Goal: Check status: Check status

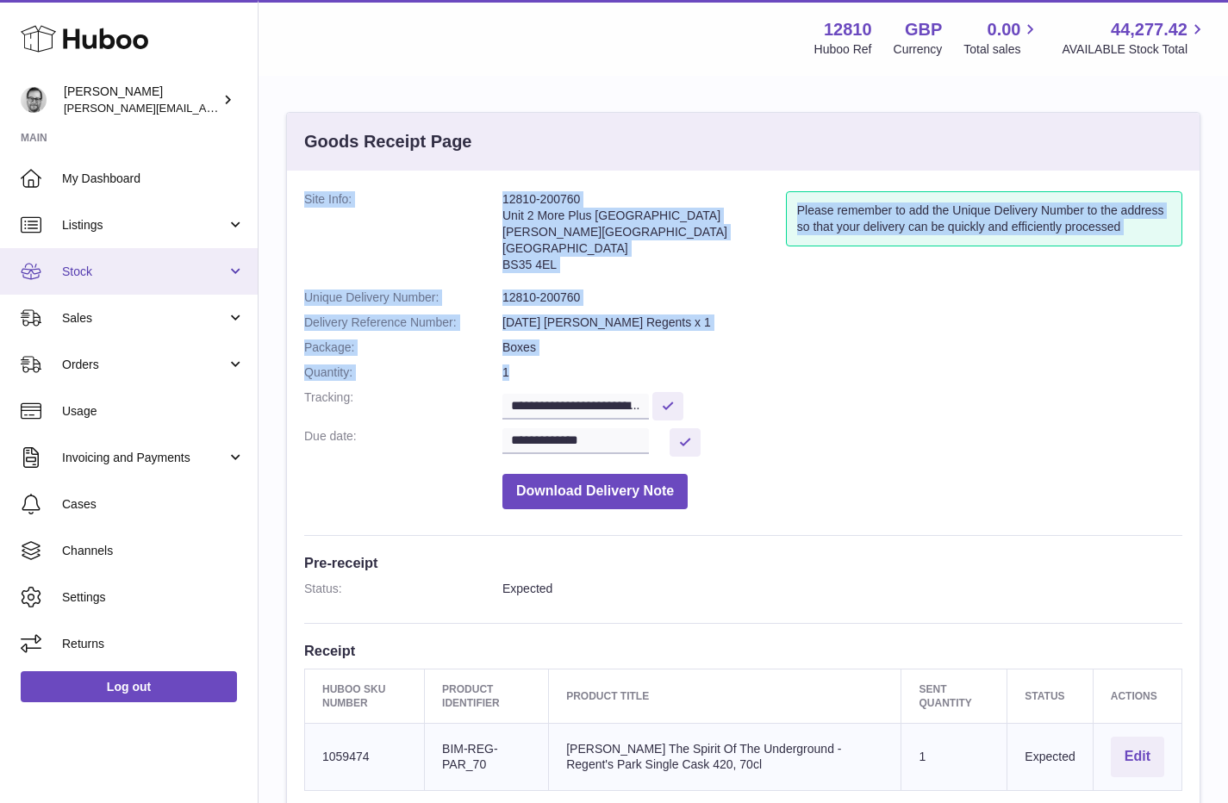
click at [91, 272] on span "Stock" at bounding box center [144, 272] width 165 height 16
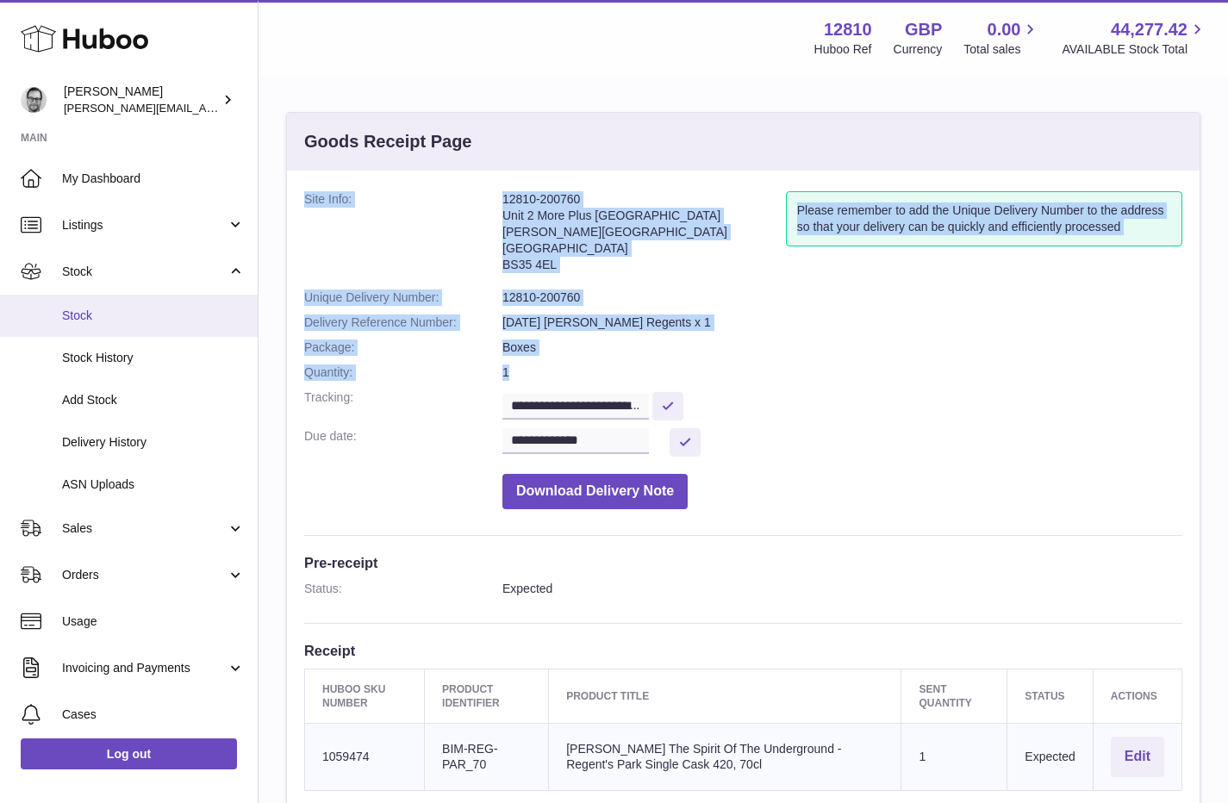
click at [94, 315] on span "Stock" at bounding box center [153, 316] width 183 height 16
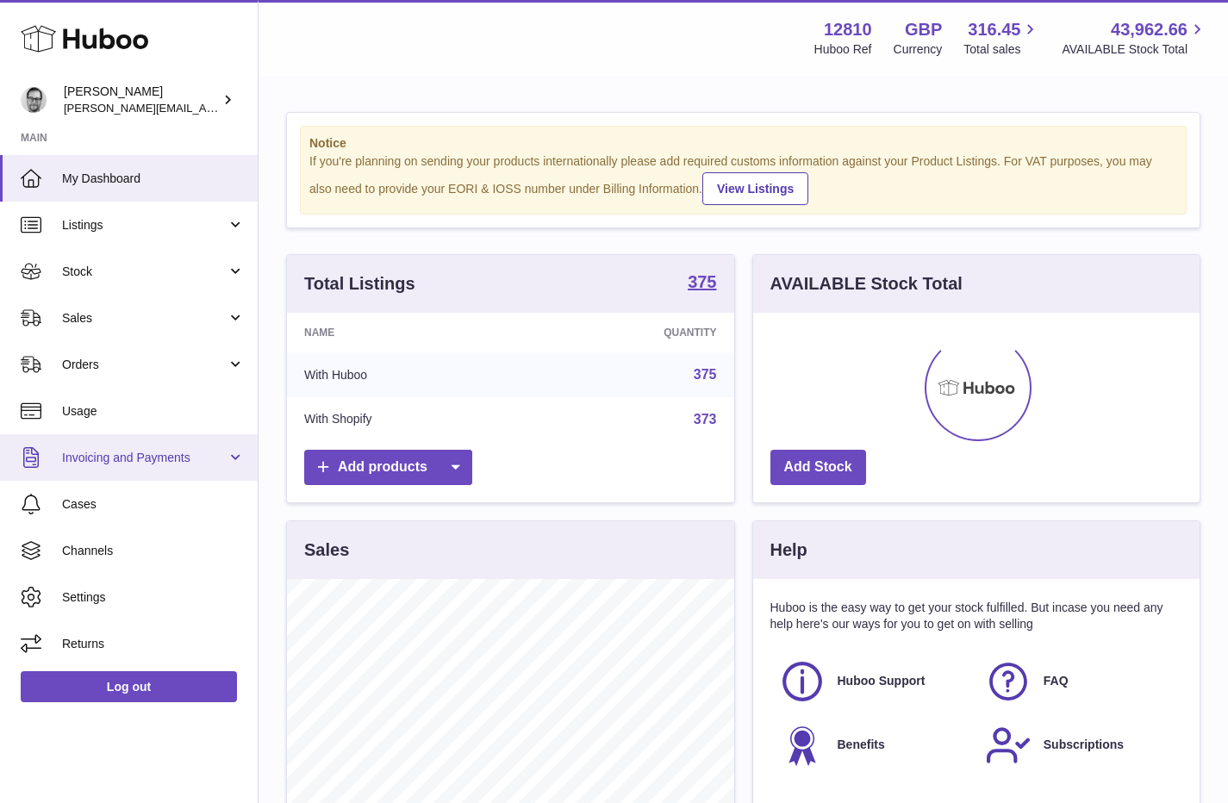
scroll to position [269, 447]
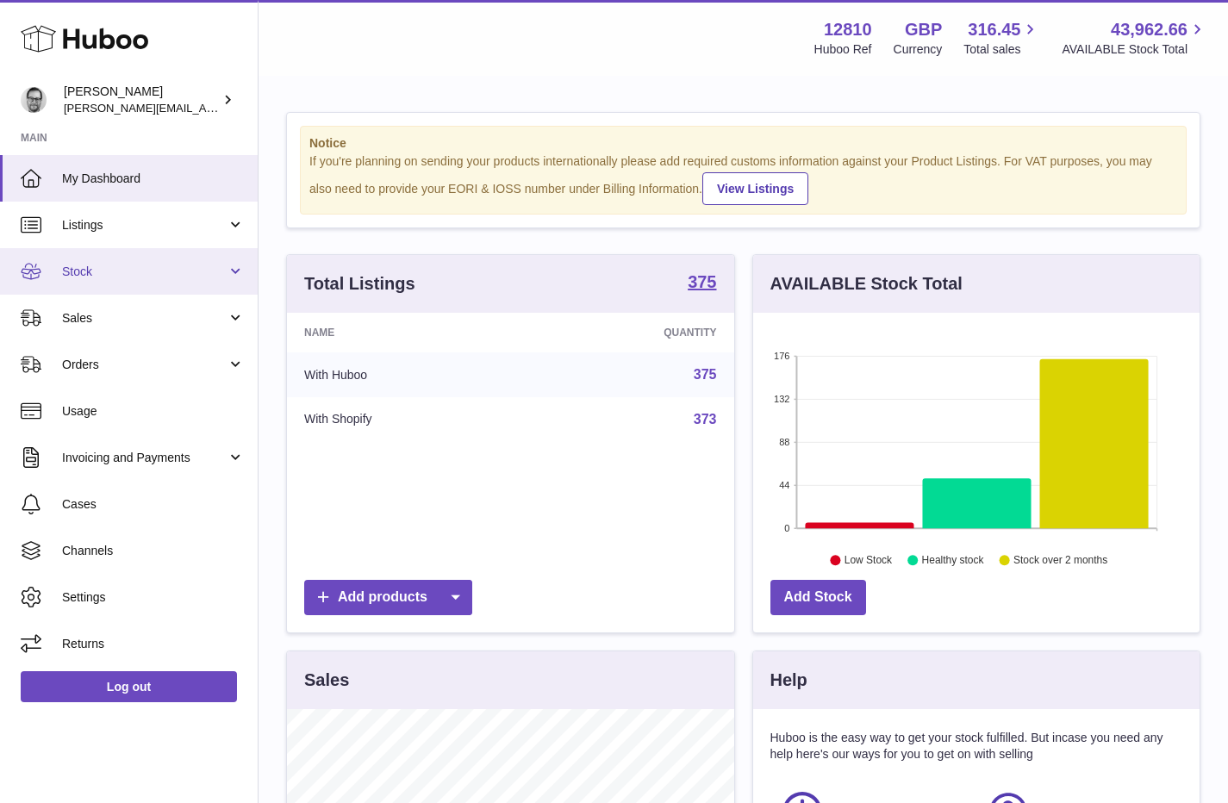
click at [116, 278] on span "Stock" at bounding box center [144, 272] width 165 height 16
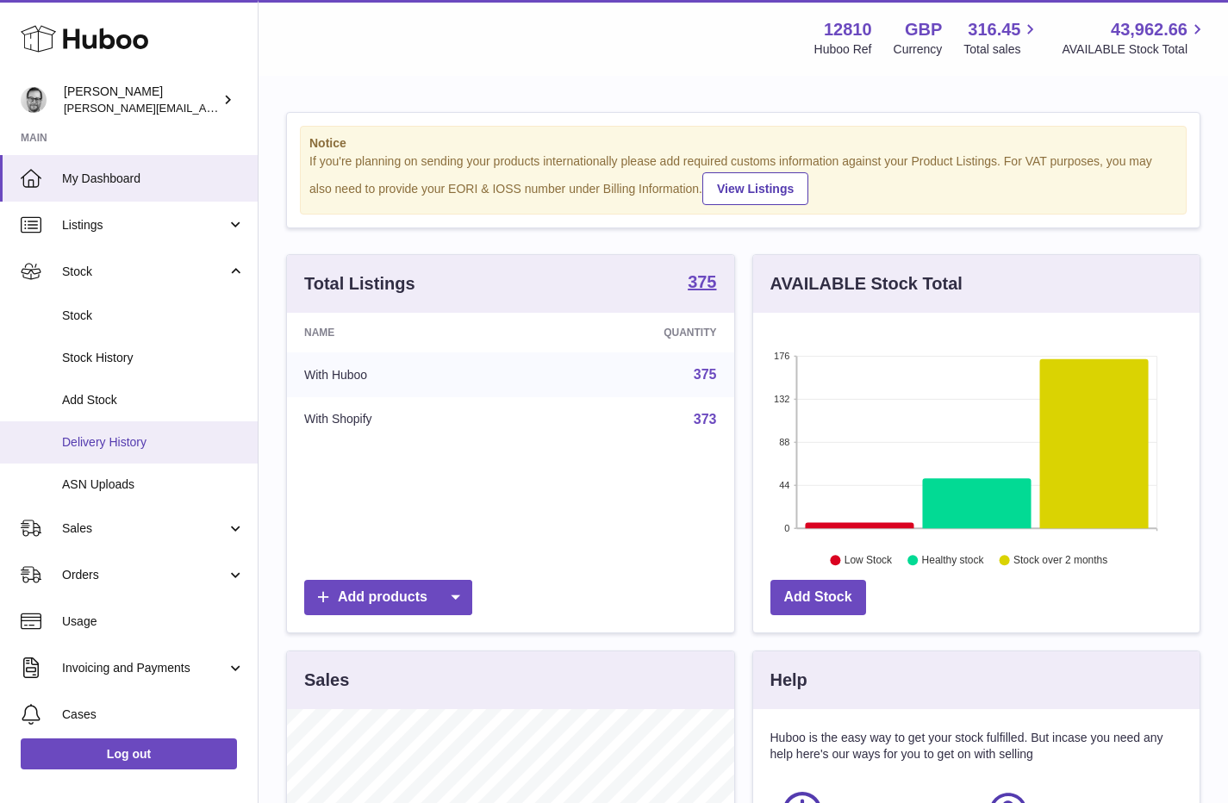
click at [104, 438] on span "Delivery History" at bounding box center [153, 442] width 183 height 16
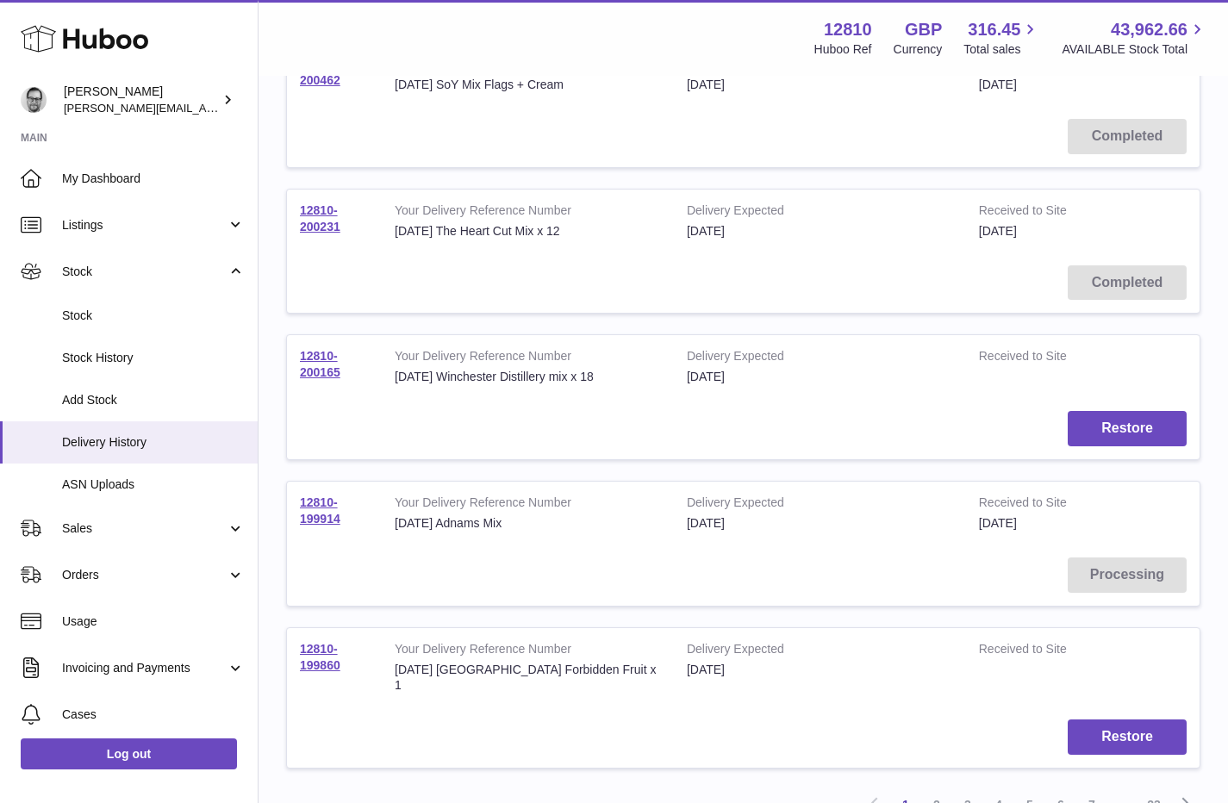
scroll to position [1153, 0]
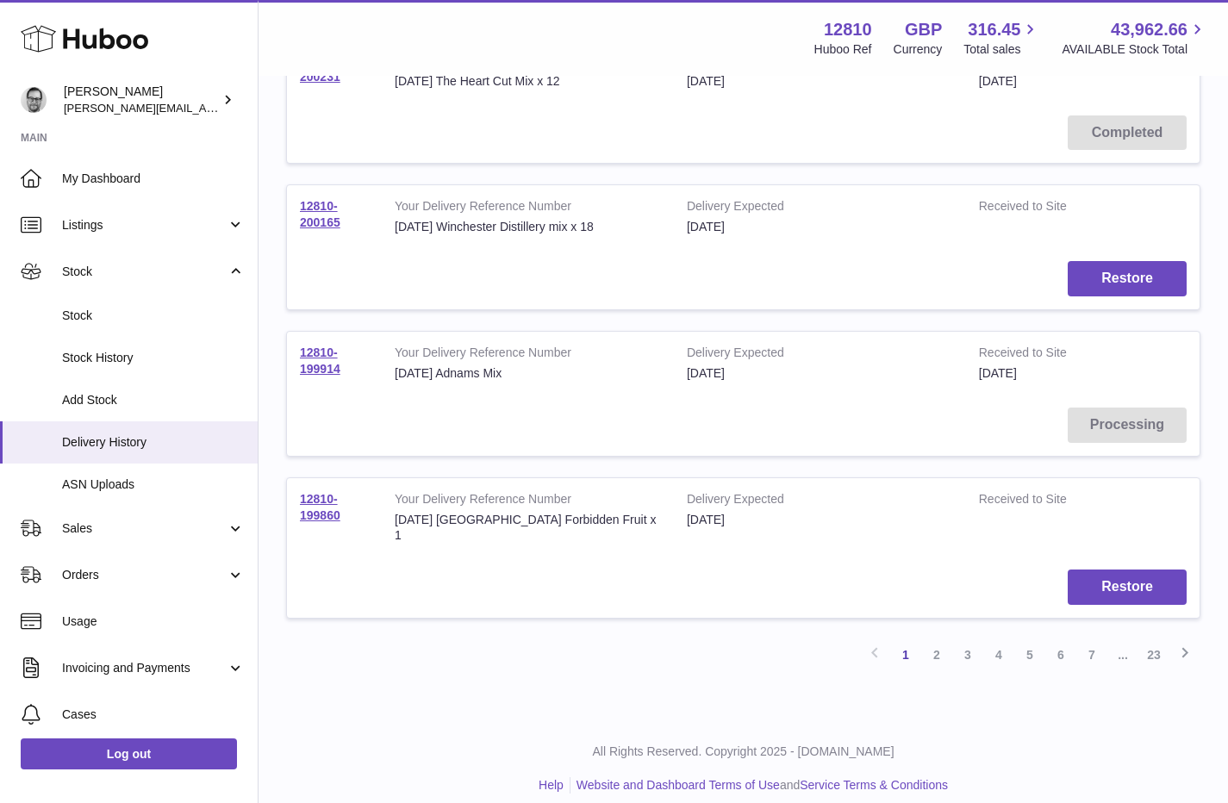
click at [934, 640] on link "2" at bounding box center [937, 655] width 31 height 31
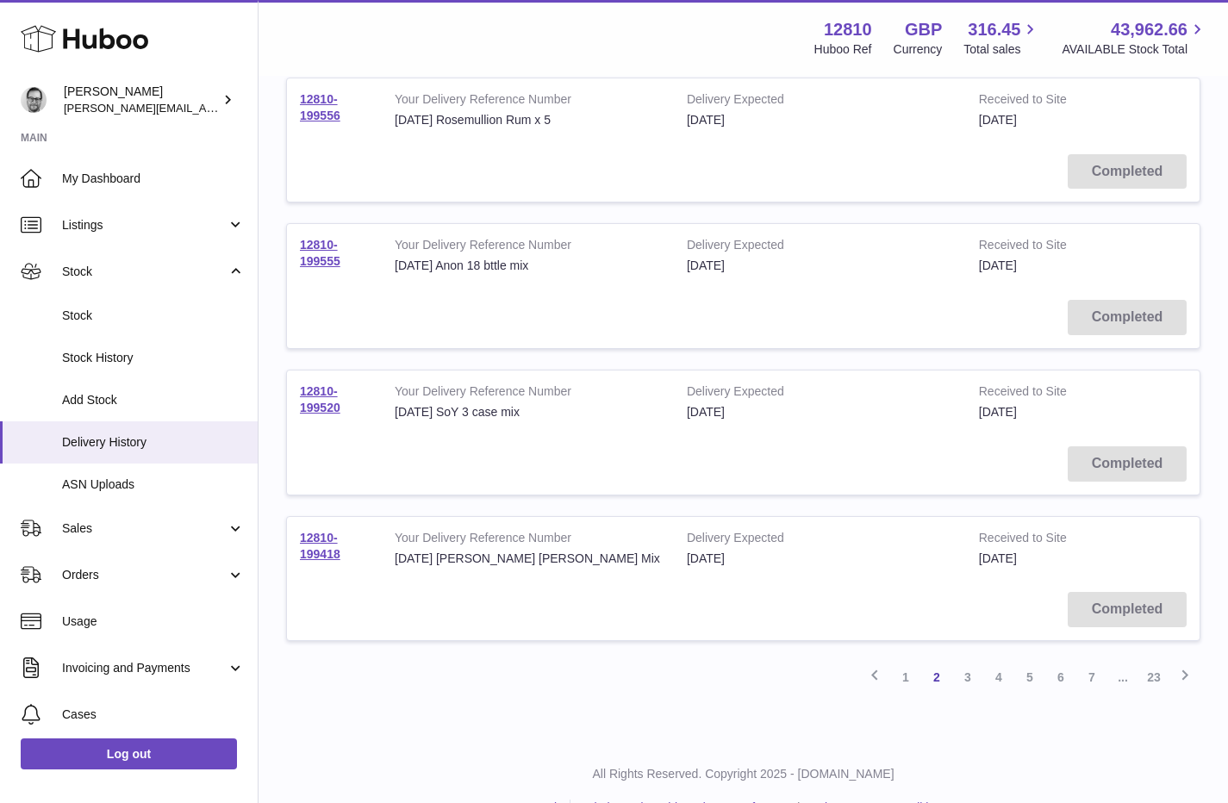
scroll to position [1153, 0]
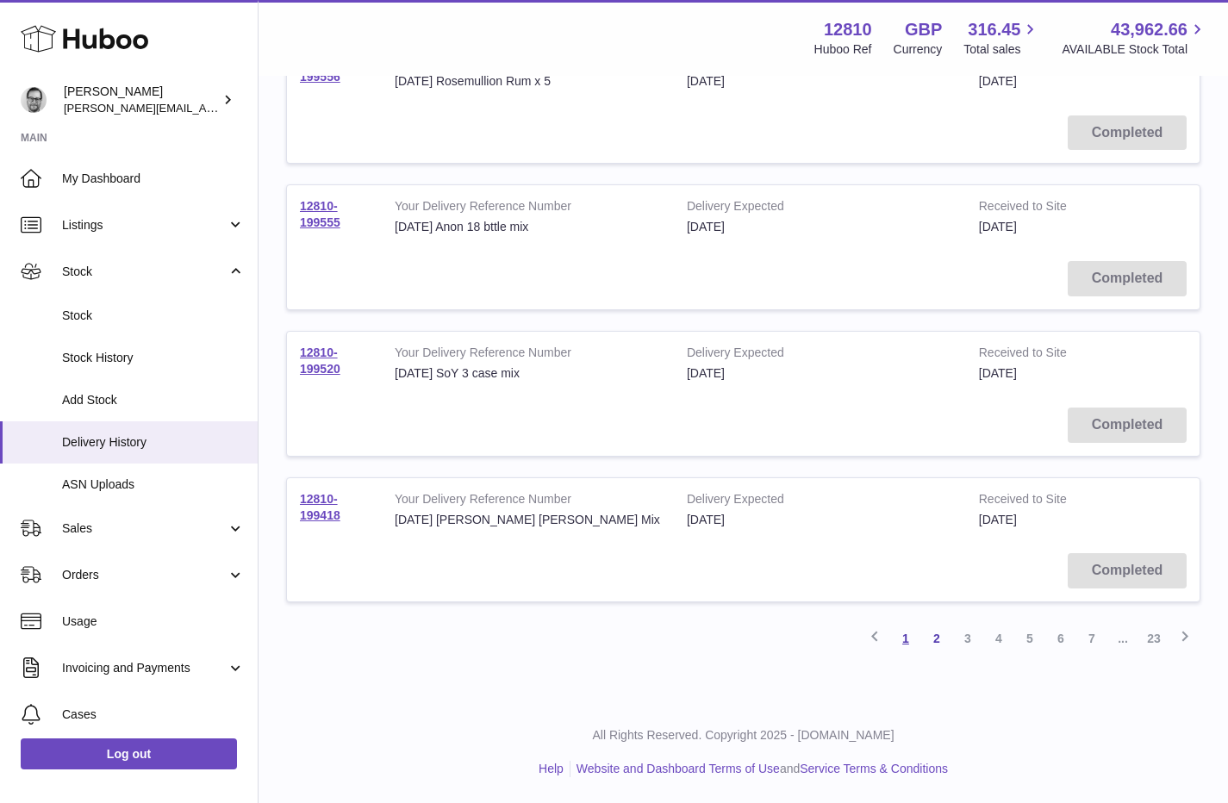
click at [906, 636] on link "1" at bounding box center [906, 638] width 31 height 31
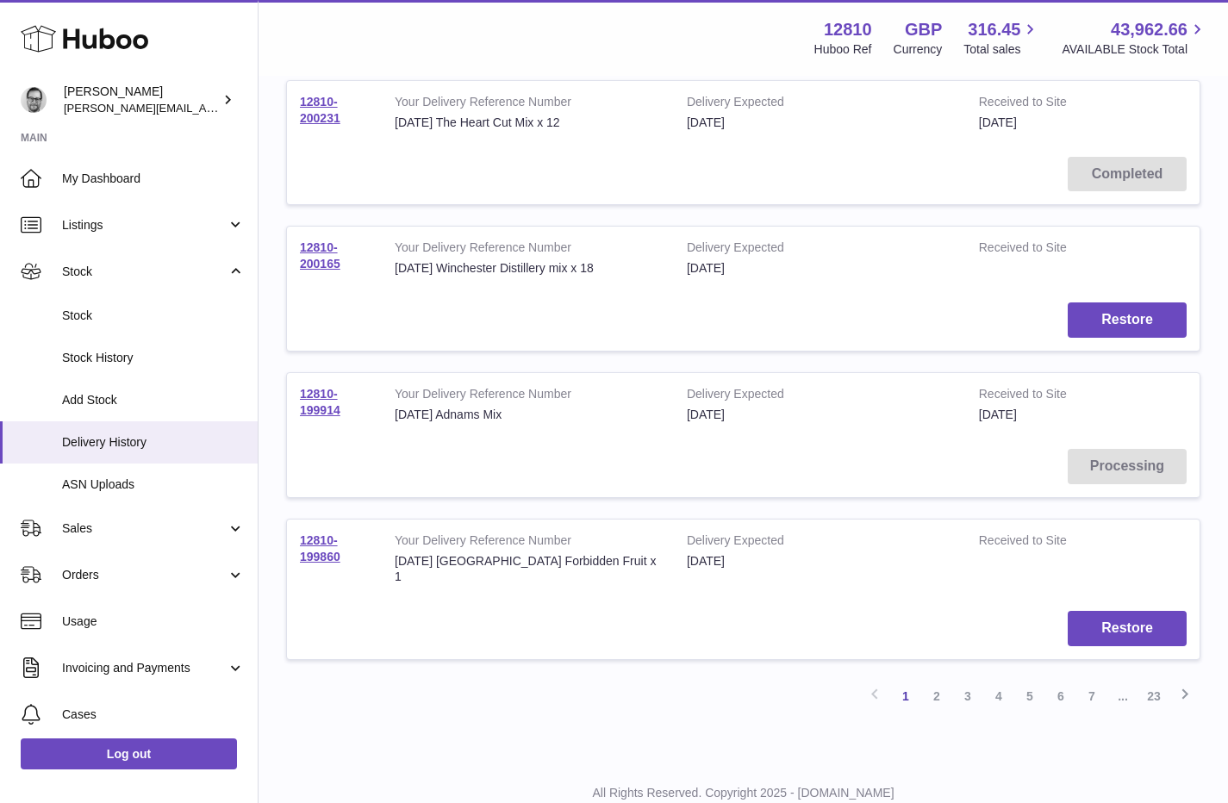
scroll to position [1114, 0]
click at [321, 404] on link "12810-199914" at bounding box center [320, 399] width 41 height 30
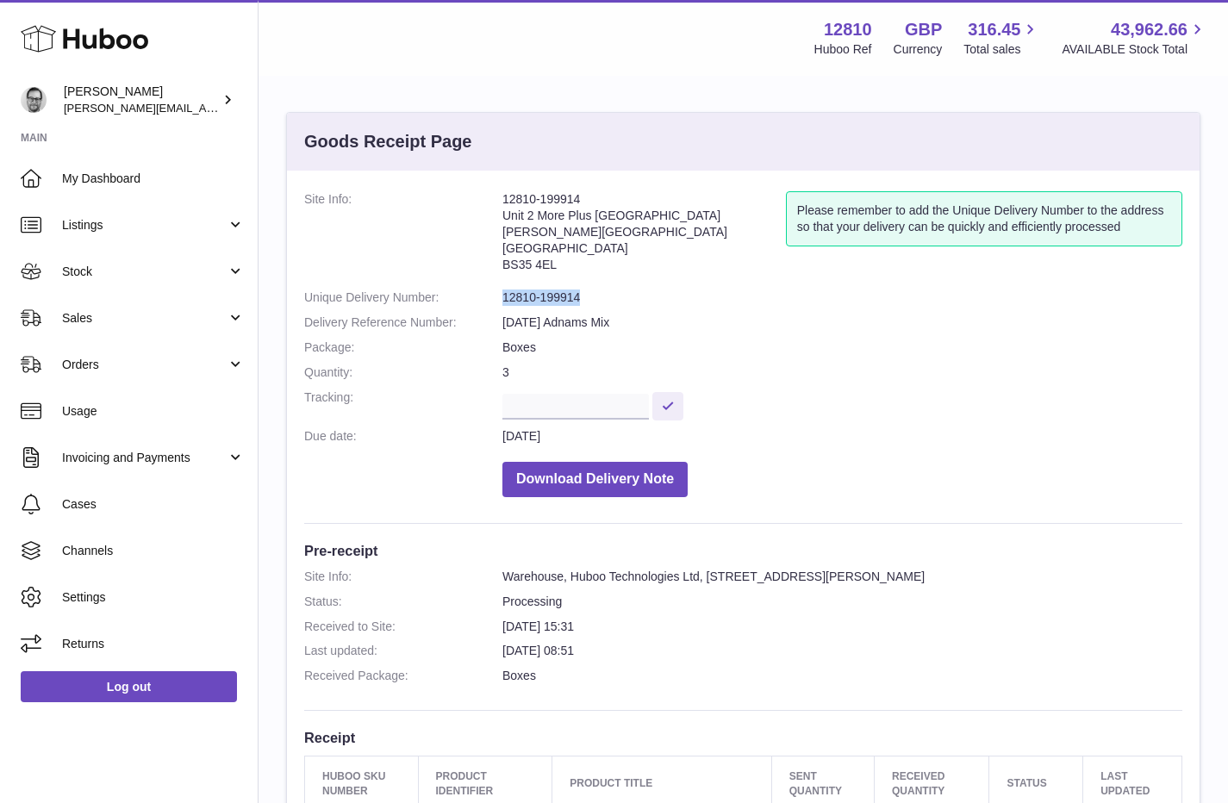
drag, startPoint x: 586, startPoint y: 297, endPoint x: 503, endPoint y: 300, distance: 83.7
click at [503, 300] on dd "12810-199914" at bounding box center [843, 298] width 680 height 16
copy dd "12810-199914"
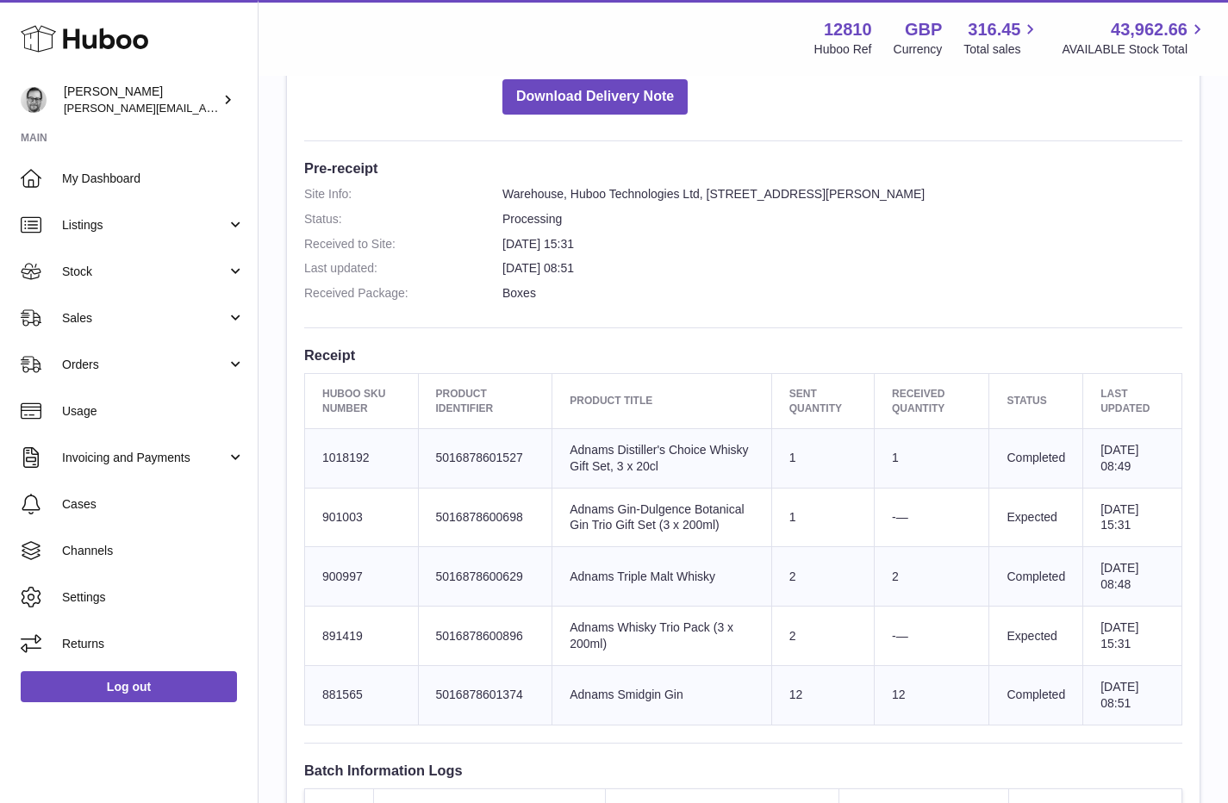
scroll to position [384, 0]
drag, startPoint x: 529, startPoint y: 694, endPoint x: 309, endPoint y: 688, distance: 219.9
click at [309, 688] on tr "Huboo SKU Number 881565 Client Identifier 5016878601374 Product title Adnams Sm…" at bounding box center [744, 694] width 878 height 59
copy tr "881565 Client Identifier 5016878601374"
